Goal: Understand process/instructions: Learn how to perform a task or action

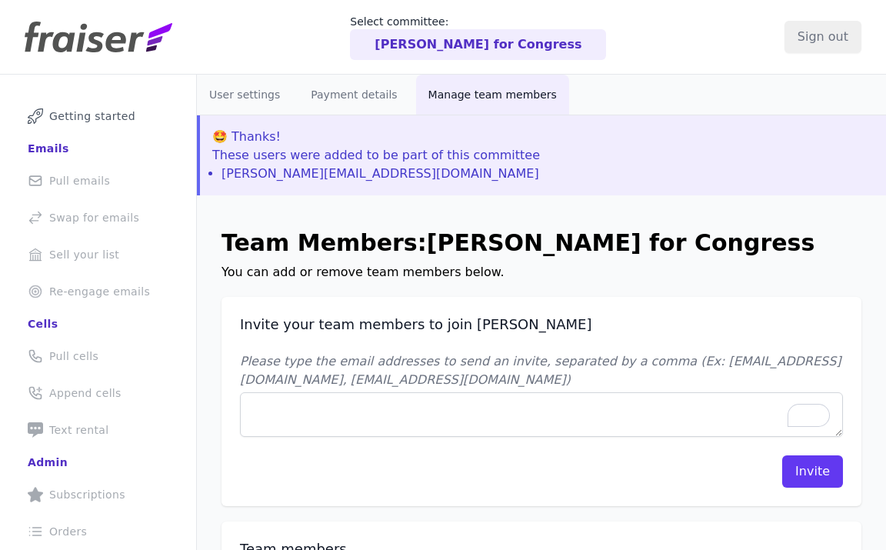
click at [287, 275] on p "You can add or remove team members below." at bounding box center [542, 272] width 640 height 18
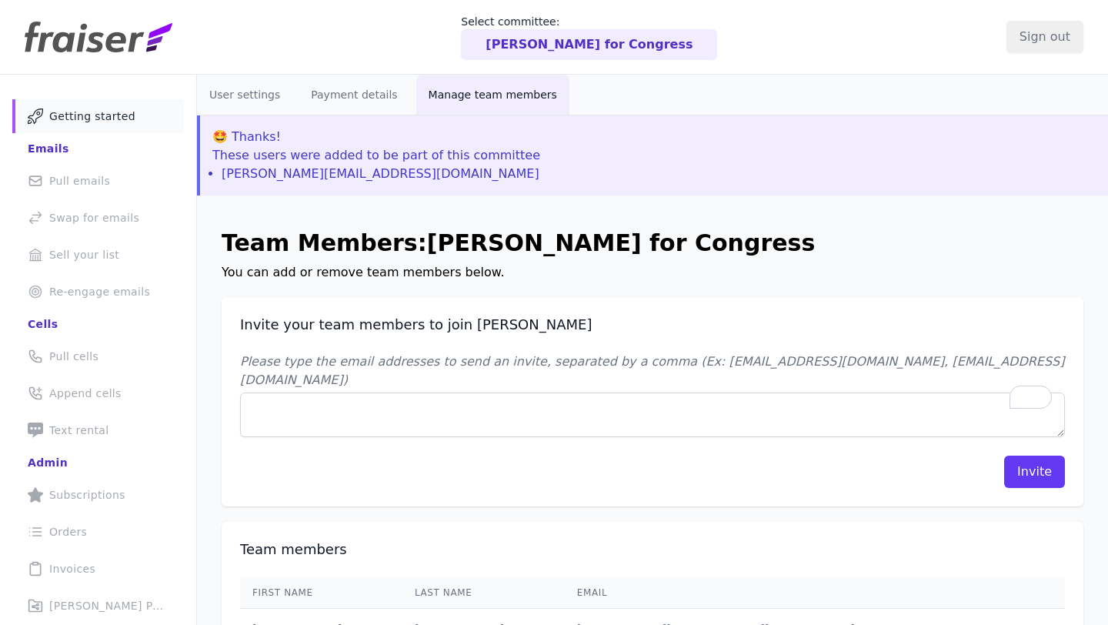
click at [92, 115] on span "Getting started" at bounding box center [92, 115] width 86 height 15
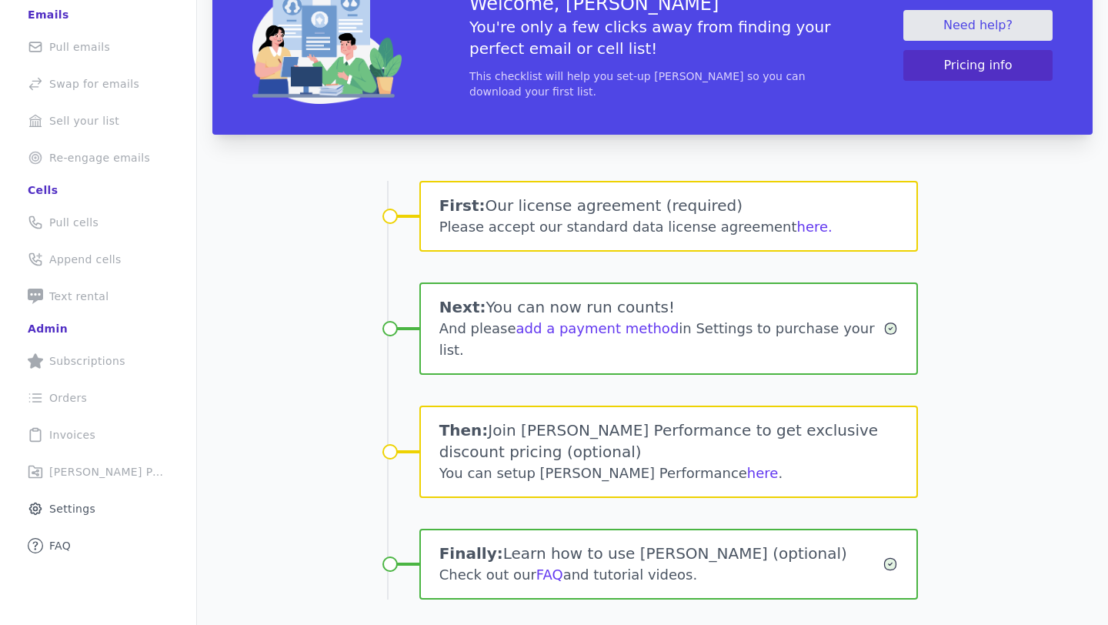
scroll to position [135, 0]
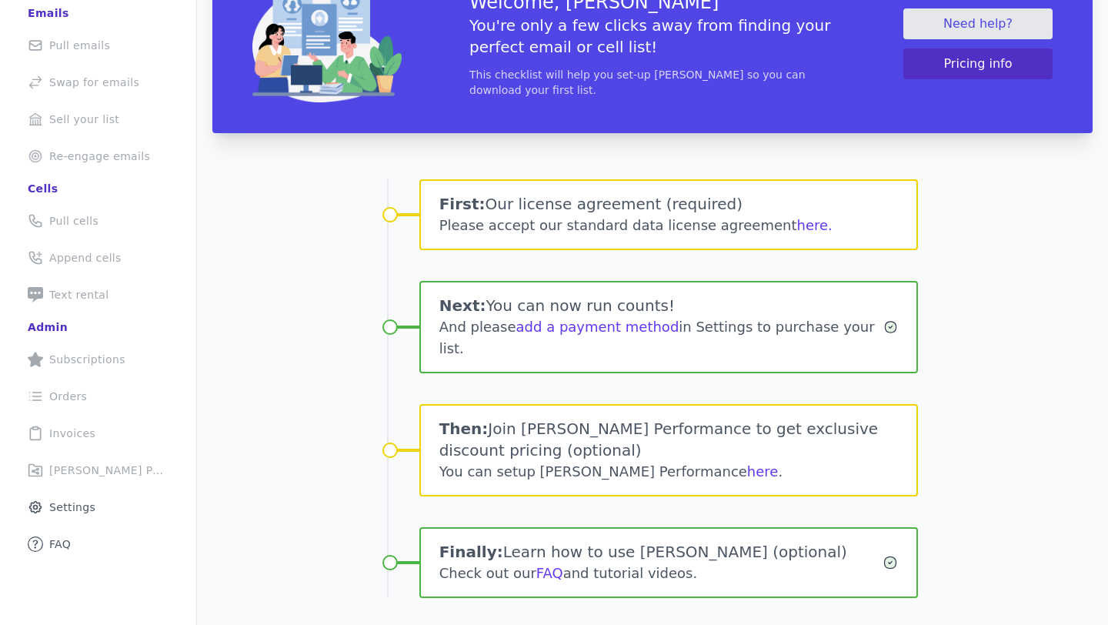
click at [510, 452] on h1 "Then: Join [PERSON_NAME] Performance to get exclusive discount pricing (optiona…" at bounding box center [668, 439] width 459 height 43
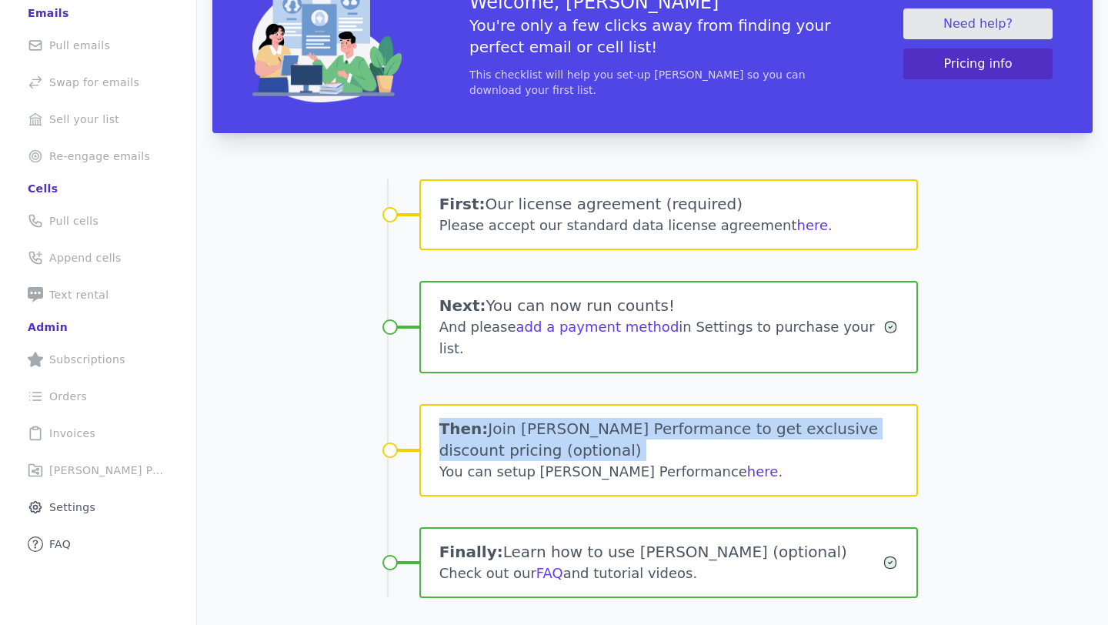
click at [510, 452] on h1 "Then: Join [PERSON_NAME] Performance to get exclusive discount pricing (optiona…" at bounding box center [668, 439] width 459 height 43
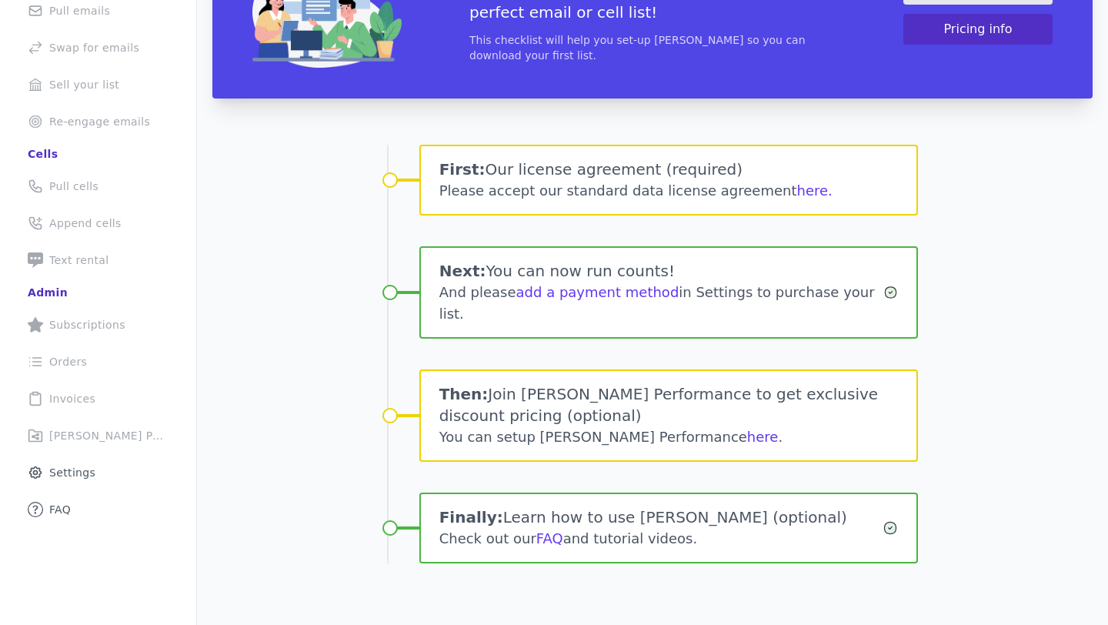
click at [510, 452] on div "Then: Join [PERSON_NAME] Performance to get exclusive discount pricing (optiona…" at bounding box center [668, 415] width 499 height 92
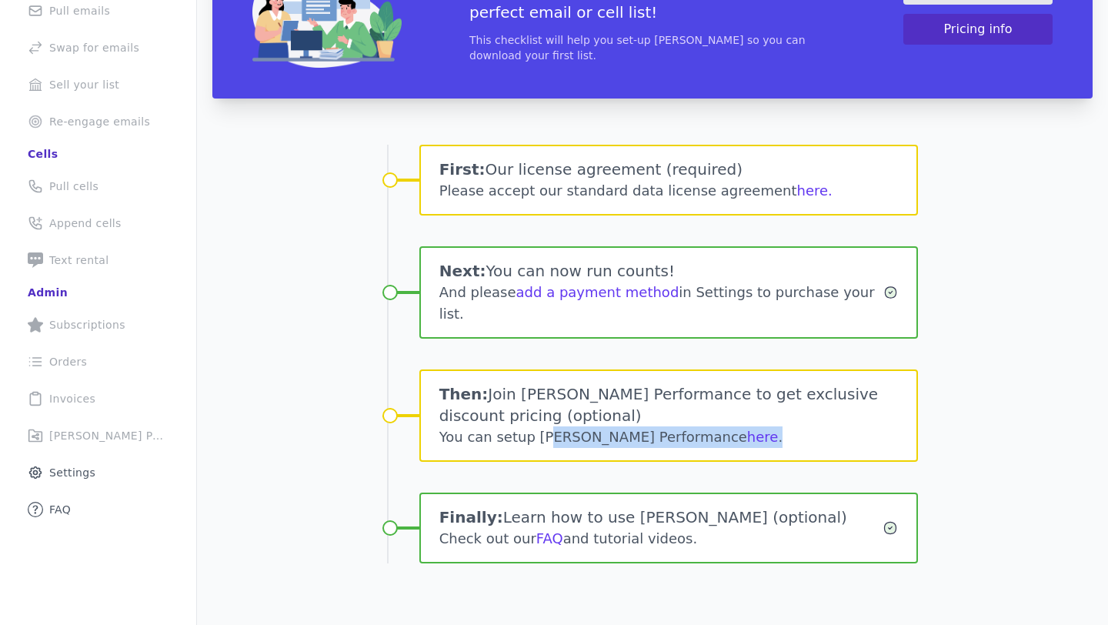
click at [510, 452] on div "Then: Join [PERSON_NAME] Performance to get exclusive discount pricing (optiona…" at bounding box center [668, 415] width 499 height 92
click at [525, 186] on div "Please accept our standard data license agreement here." at bounding box center [668, 191] width 459 height 22
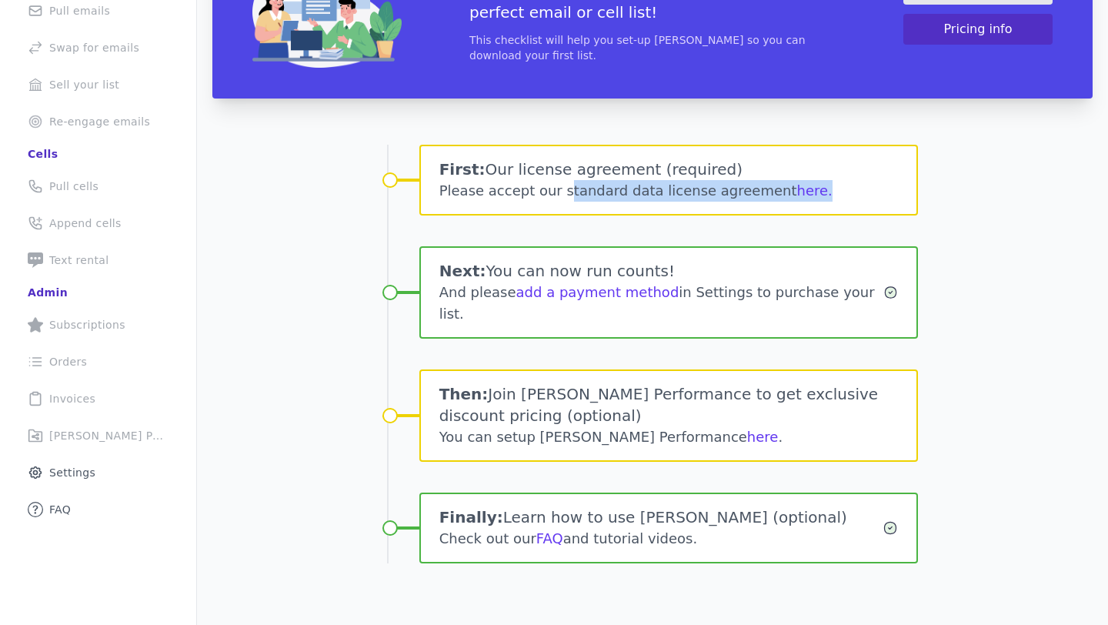
click at [525, 186] on div "Please accept our standard data license agreement here." at bounding box center [668, 191] width 459 height 22
click at [519, 160] on h1 "First: Our license agreement (required)" at bounding box center [668, 169] width 459 height 22
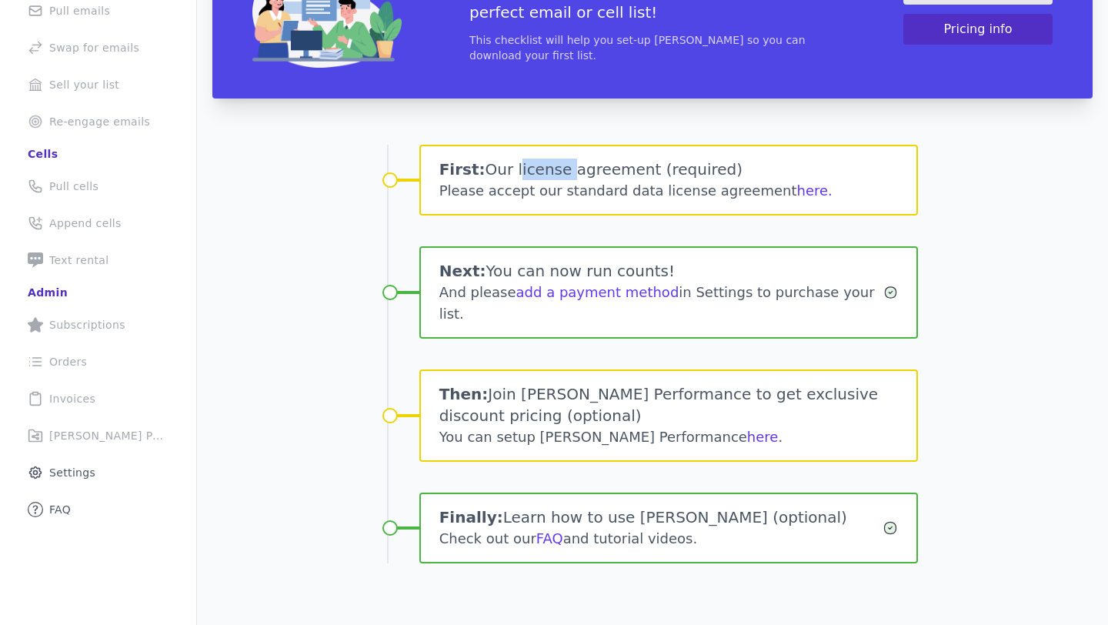
click at [519, 160] on h1 "First: Our license agreement (required)" at bounding box center [668, 169] width 459 height 22
drag, startPoint x: 582, startPoint y: 314, endPoint x: 587, endPoint y: 131, distance: 183.2
click at [587, 131] on div "First: Our license agreement (required) Please accept our standard data license…" at bounding box center [653, 369] width 532 height 511
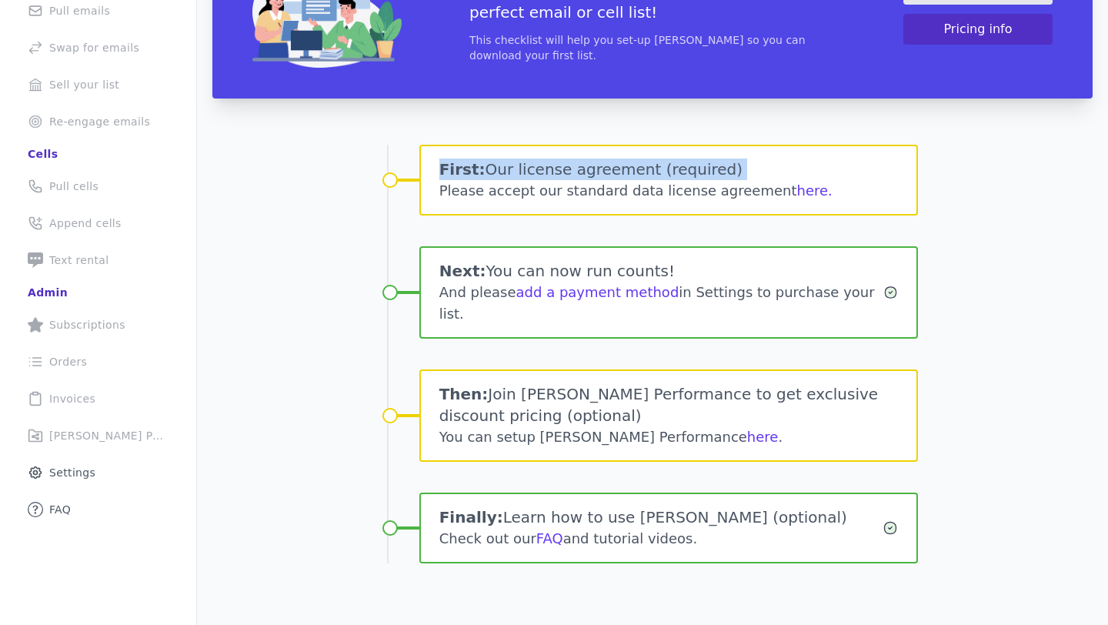
click at [587, 131] on div "First: Our license agreement (required) Please accept our standard data license…" at bounding box center [653, 369] width 532 height 511
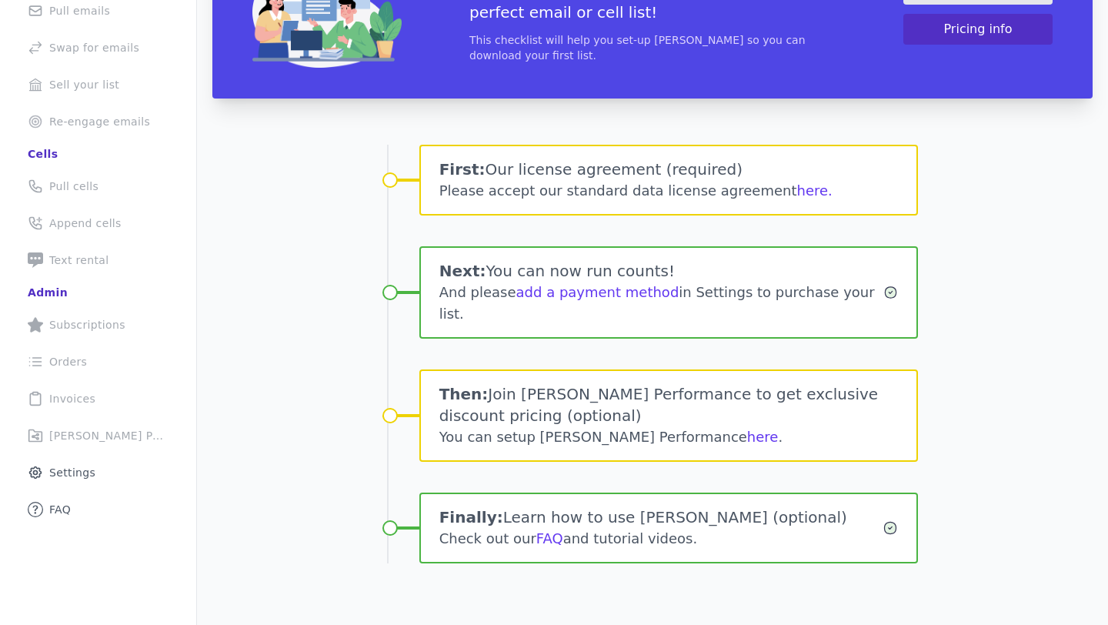
click at [485, 165] on h1 "First: Our license agreement (required)" at bounding box center [668, 169] width 459 height 22
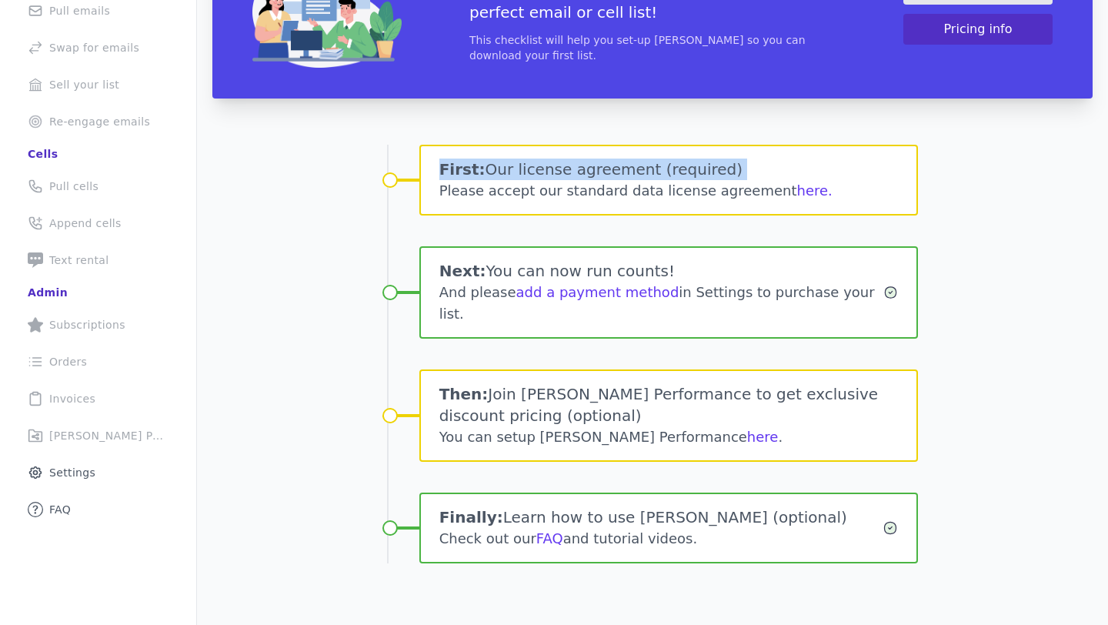
click at [485, 165] on h1 "First: Our license agreement (required)" at bounding box center [668, 169] width 459 height 22
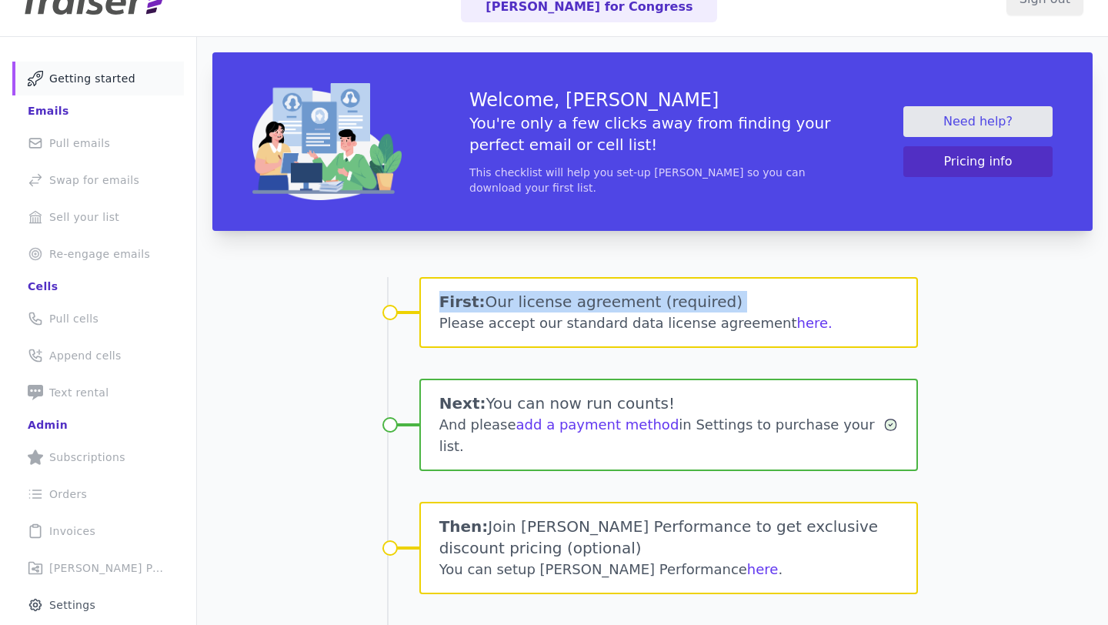
scroll to position [0, 0]
